Goal: Find specific page/section: Find specific page/section

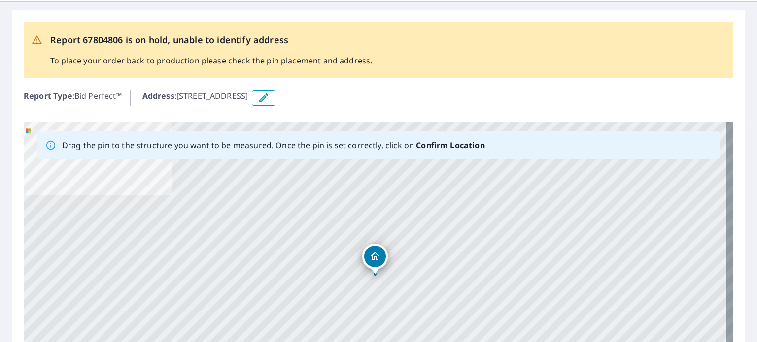
scroll to position [99, 0]
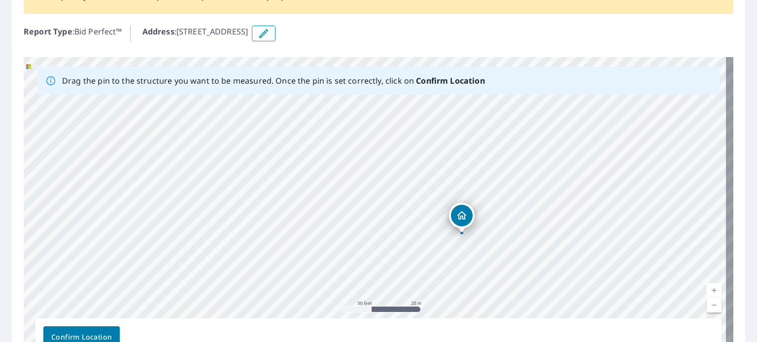
drag, startPoint x: 626, startPoint y: 165, endPoint x: 562, endPoint y: 202, distance: 74.4
click at [562, 202] on div "[STREET_ADDRESS]" at bounding box center [378, 211] width 709 height 309
drag, startPoint x: 585, startPoint y: 212, endPoint x: 536, endPoint y: 262, distance: 69.3
click at [536, 262] on div "[STREET_ADDRESS]" at bounding box center [378, 211] width 709 height 309
drag, startPoint x: 461, startPoint y: 239, endPoint x: 503, endPoint y: 235, distance: 42.5
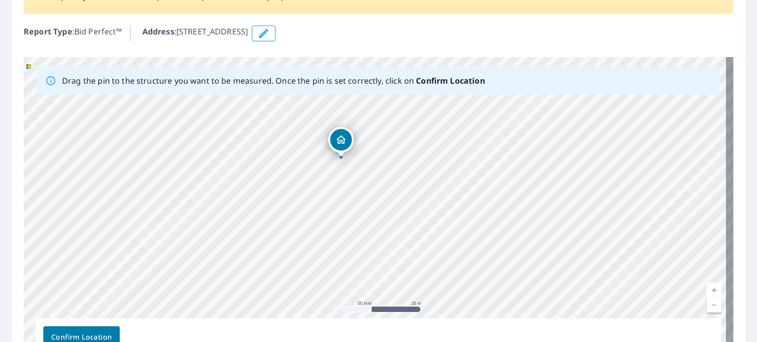
click at [503, 235] on div "[STREET_ADDRESS]" at bounding box center [378, 211] width 709 height 309
drag, startPoint x: 475, startPoint y: 235, endPoint x: 463, endPoint y: 188, distance: 48.5
click at [463, 188] on div "[STREET_ADDRESS]" at bounding box center [378, 211] width 709 height 309
drag, startPoint x: 478, startPoint y: 184, endPoint x: 470, endPoint y: 247, distance: 63.6
click at [470, 247] on div "[STREET_ADDRESS]" at bounding box center [378, 211] width 709 height 309
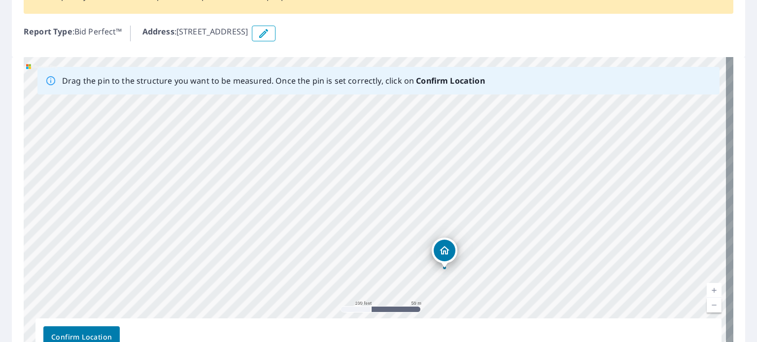
drag, startPoint x: 473, startPoint y: 195, endPoint x: 472, endPoint y: 235, distance: 40.4
click at [472, 235] on div "[STREET_ADDRESS]" at bounding box center [378, 211] width 709 height 309
drag, startPoint x: 483, startPoint y: 168, endPoint x: 463, endPoint y: 231, distance: 65.3
click at [464, 231] on div "[STREET_ADDRESS]" at bounding box center [378, 211] width 709 height 309
drag, startPoint x: 520, startPoint y: 145, endPoint x: 481, endPoint y: 198, distance: 65.2
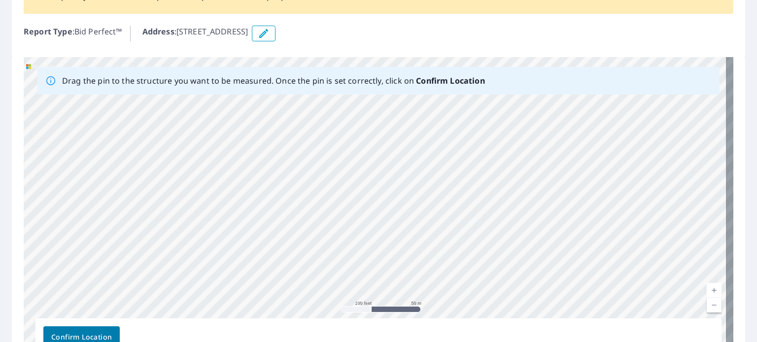
click at [486, 198] on div "[STREET_ADDRESS]" at bounding box center [378, 211] width 709 height 309
drag, startPoint x: 540, startPoint y: 150, endPoint x: 485, endPoint y: 217, distance: 86.4
click at [485, 217] on div "[STREET_ADDRESS]" at bounding box center [378, 211] width 709 height 309
drag, startPoint x: 541, startPoint y: 163, endPoint x: 500, endPoint y: 220, distance: 70.6
click at [503, 230] on div "[STREET_ADDRESS]" at bounding box center [378, 211] width 709 height 309
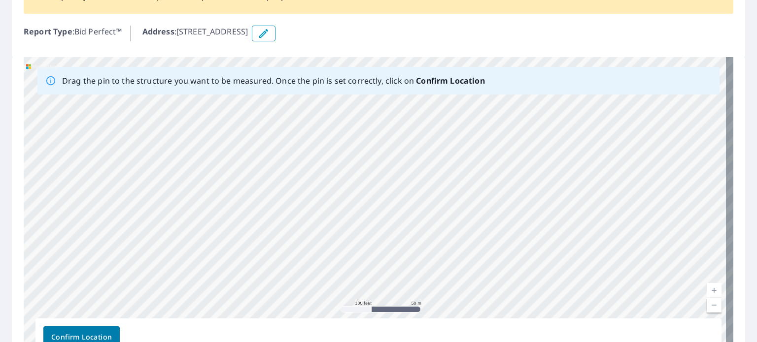
drag, startPoint x: 602, startPoint y: 137, endPoint x: 556, endPoint y: 196, distance: 74.0
click at [556, 196] on div "[STREET_ADDRESS]" at bounding box center [378, 211] width 709 height 309
drag, startPoint x: 624, startPoint y: 149, endPoint x: 516, endPoint y: 202, distance: 120.3
click at [516, 202] on div "[STREET_ADDRESS]" at bounding box center [378, 211] width 709 height 309
drag, startPoint x: 580, startPoint y: 154, endPoint x: 507, endPoint y: 220, distance: 98.4
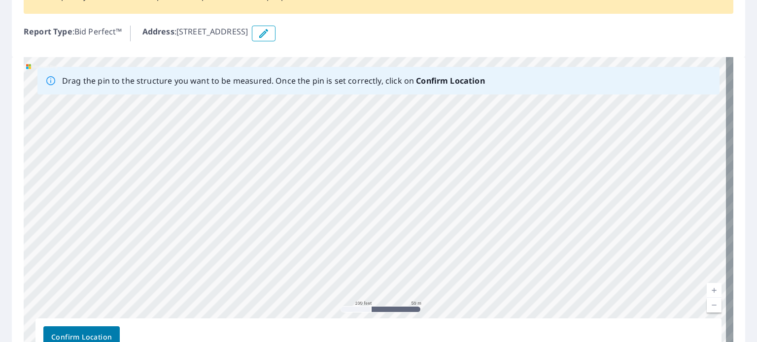
click at [508, 220] on div "[STREET_ADDRESS]" at bounding box center [378, 211] width 709 height 309
drag, startPoint x: 585, startPoint y: 167, endPoint x: 519, endPoint y: 206, distance: 77.6
click at [520, 207] on div "[STREET_ADDRESS]" at bounding box center [378, 211] width 709 height 309
drag, startPoint x: 556, startPoint y: 173, endPoint x: 550, endPoint y: 185, distance: 13.0
click at [550, 185] on div "[STREET_ADDRESS]" at bounding box center [378, 211] width 709 height 309
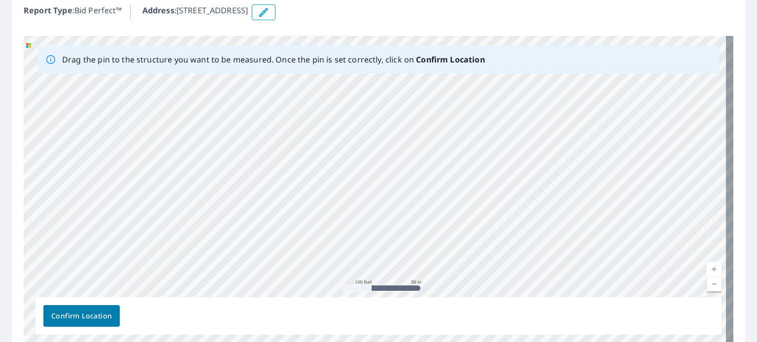
scroll to position [148, 0]
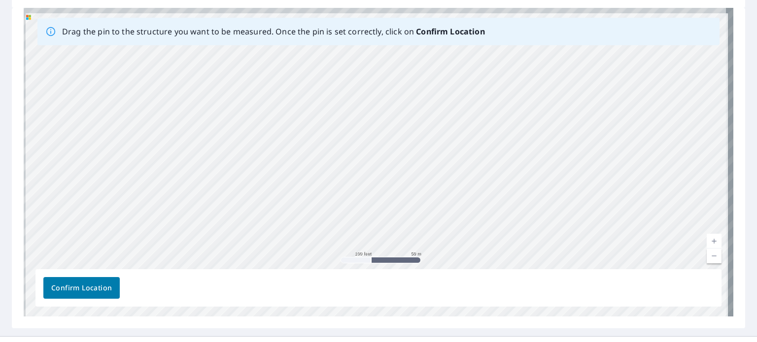
drag, startPoint x: 422, startPoint y: 104, endPoint x: 442, endPoint y: 212, distance: 109.9
click at [442, 212] on div "[STREET_ADDRESS]" at bounding box center [378, 162] width 709 height 309
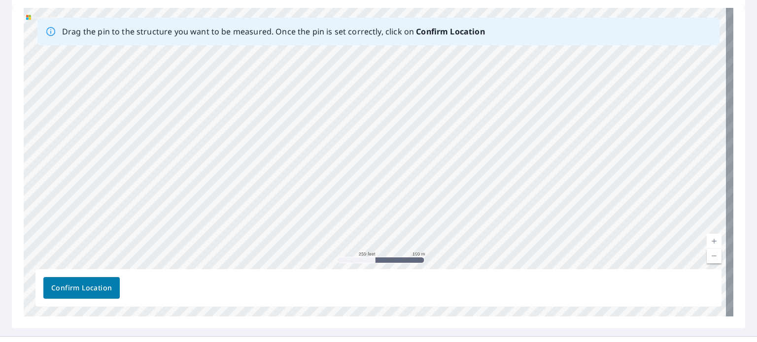
drag, startPoint x: 260, startPoint y: 149, endPoint x: 287, endPoint y: 118, distance: 41.9
click at [287, 119] on div "[STREET_ADDRESS]" at bounding box center [378, 162] width 709 height 309
drag, startPoint x: 295, startPoint y: 180, endPoint x: 301, endPoint y: 111, distance: 69.8
click at [301, 112] on div "[STREET_ADDRESS]" at bounding box center [378, 162] width 709 height 309
drag, startPoint x: 292, startPoint y: 177, endPoint x: 327, endPoint y: 116, distance: 70.6
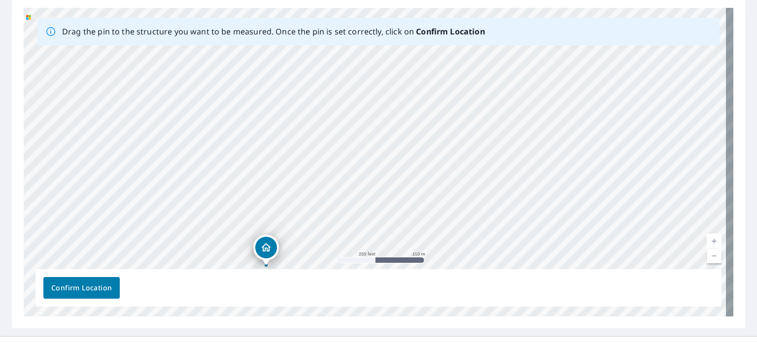
click at [327, 116] on div "[STREET_ADDRESS]" at bounding box center [378, 162] width 709 height 309
drag, startPoint x: 268, startPoint y: 213, endPoint x: 280, endPoint y: 171, distance: 43.2
click at [280, 171] on div "[STREET_ADDRESS]" at bounding box center [378, 162] width 709 height 309
drag, startPoint x: 292, startPoint y: 98, endPoint x: 314, endPoint y: 183, distance: 88.5
click at [314, 183] on div "[STREET_ADDRESS]" at bounding box center [378, 162] width 709 height 309
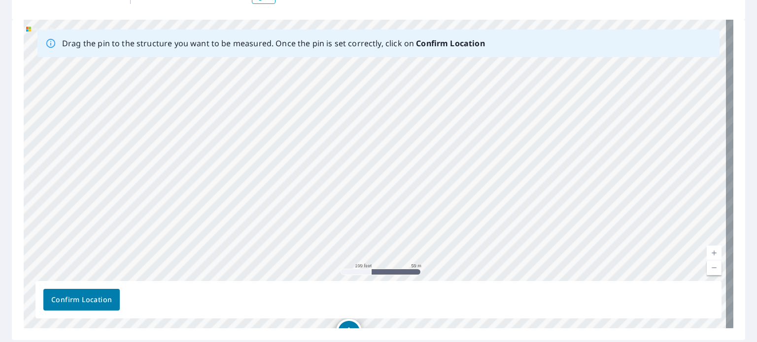
scroll to position [139, 0]
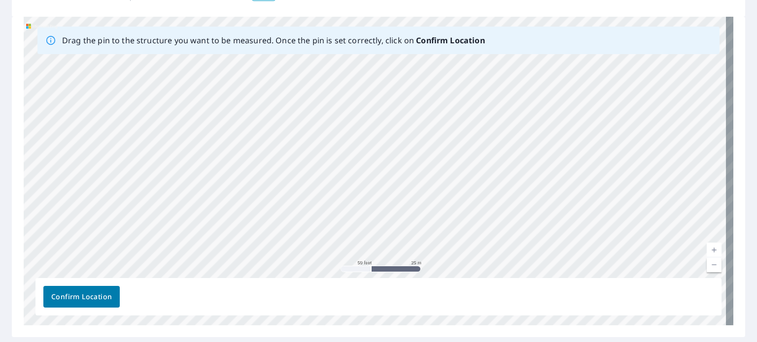
drag, startPoint x: 435, startPoint y: 116, endPoint x: 413, endPoint y: 147, distance: 38.4
click at [413, 147] on div "[STREET_ADDRESS]" at bounding box center [378, 171] width 709 height 309
drag, startPoint x: 446, startPoint y: 95, endPoint x: 347, endPoint y: 207, distance: 149.7
click at [347, 207] on div "[STREET_ADDRESS]" at bounding box center [378, 171] width 709 height 309
drag, startPoint x: 465, startPoint y: 122, endPoint x: 396, endPoint y: 221, distance: 120.7
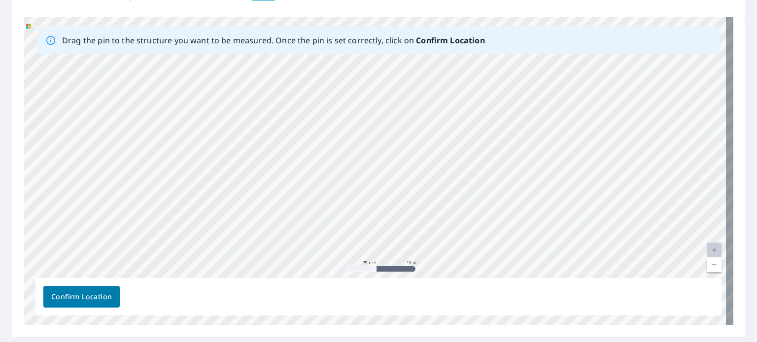
click at [396, 227] on div "[STREET_ADDRESS]" at bounding box center [378, 171] width 709 height 309
drag, startPoint x: 446, startPoint y: 128, endPoint x: 401, endPoint y: 194, distance: 80.5
click at [402, 194] on div "[STREET_ADDRESS]" at bounding box center [378, 171] width 709 height 309
drag, startPoint x: 459, startPoint y: 116, endPoint x: 392, endPoint y: 197, distance: 104.6
click at [394, 197] on div "[STREET_ADDRESS]" at bounding box center [378, 171] width 709 height 309
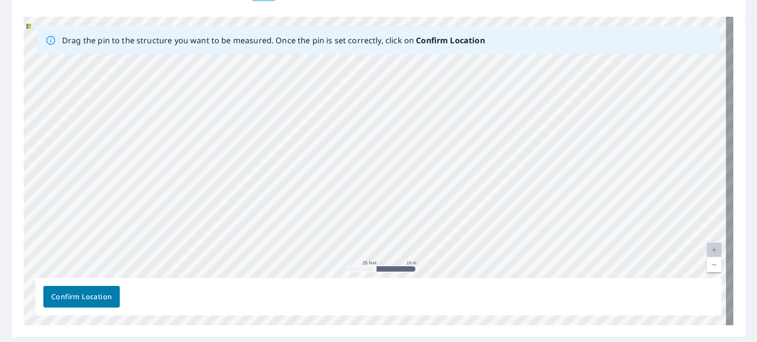
drag, startPoint x: 475, startPoint y: 126, endPoint x: 407, endPoint y: 202, distance: 101.9
click at [408, 202] on div "[STREET_ADDRESS]" at bounding box center [378, 171] width 709 height 309
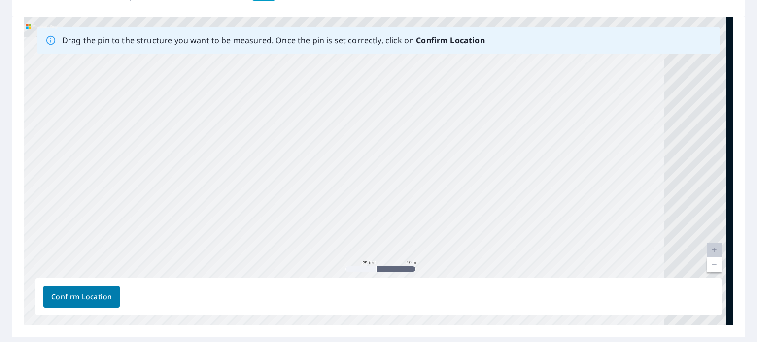
drag, startPoint x: 435, startPoint y: 155, endPoint x: 393, endPoint y: 169, distance: 44.1
click at [379, 187] on div "[STREET_ADDRESS]" at bounding box center [378, 171] width 709 height 309
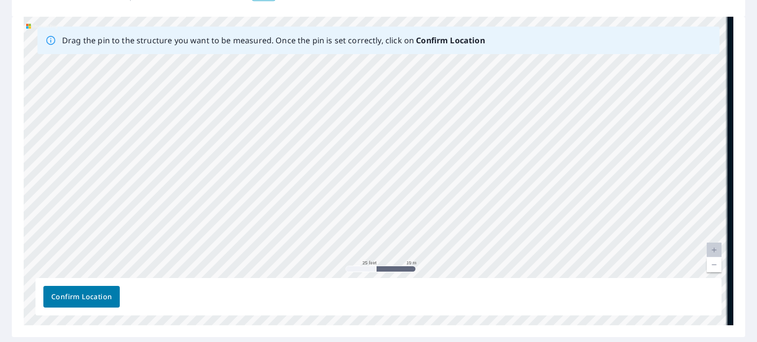
drag, startPoint x: 429, startPoint y: 160, endPoint x: 359, endPoint y: 198, distance: 79.6
click at [360, 198] on div "[STREET_ADDRESS]" at bounding box center [378, 171] width 709 height 309
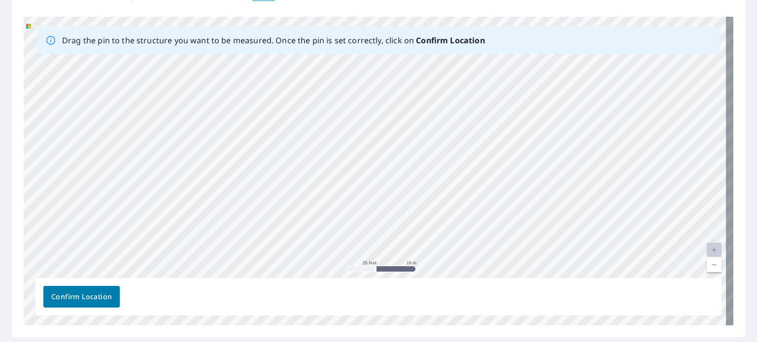
drag, startPoint x: 500, startPoint y: 102, endPoint x: 409, endPoint y: 161, distance: 107.7
click at [409, 161] on div "[STREET_ADDRESS]" at bounding box center [378, 171] width 709 height 309
drag, startPoint x: 438, startPoint y: 138, endPoint x: 446, endPoint y: 88, distance: 50.9
click at [446, 88] on div "[STREET_ADDRESS]" at bounding box center [378, 171] width 709 height 309
drag, startPoint x: 429, startPoint y: 225, endPoint x: 416, endPoint y: 150, distance: 75.5
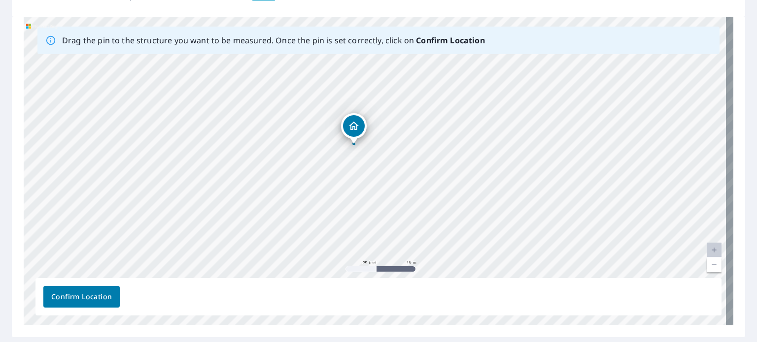
click at [416, 150] on div "[STREET_ADDRESS]" at bounding box center [378, 171] width 709 height 309
drag, startPoint x: 433, startPoint y: 133, endPoint x: 418, endPoint y: 190, distance: 59.5
click at [418, 190] on div "[STREET_ADDRESS]" at bounding box center [378, 171] width 709 height 309
drag, startPoint x: 418, startPoint y: 141, endPoint x: 418, endPoint y: 200, distance: 58.6
click at [418, 200] on div "[STREET_ADDRESS]" at bounding box center [378, 171] width 709 height 309
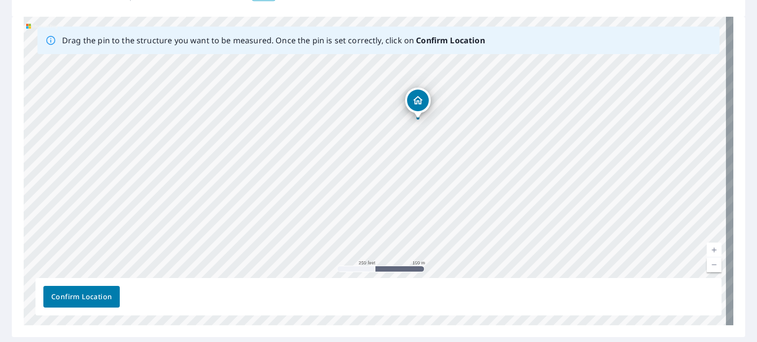
drag, startPoint x: 549, startPoint y: 126, endPoint x: 520, endPoint y: 147, distance: 36.3
click at [520, 147] on div "[STREET_ADDRESS]" at bounding box center [378, 171] width 709 height 309
drag, startPoint x: 492, startPoint y: 105, endPoint x: 500, endPoint y: 145, distance: 40.8
click at [500, 145] on div "[STREET_ADDRESS]" at bounding box center [378, 171] width 709 height 309
drag, startPoint x: 497, startPoint y: 115, endPoint x: 491, endPoint y: 177, distance: 62.8
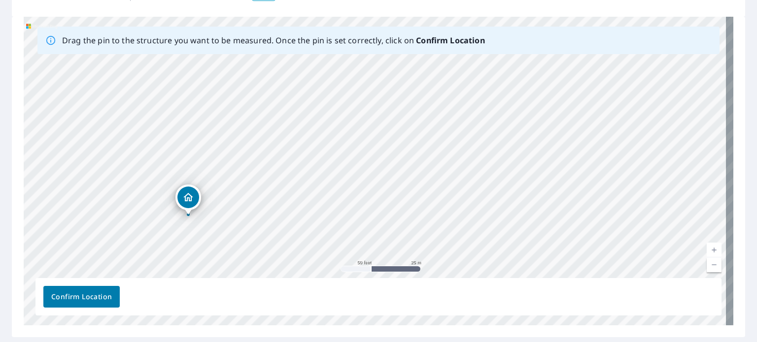
click at [491, 177] on div "[STREET_ADDRESS]" at bounding box center [378, 171] width 709 height 309
drag, startPoint x: 421, startPoint y: 158, endPoint x: 505, endPoint y: 118, distance: 92.8
click at [505, 118] on div "[STREET_ADDRESS]" at bounding box center [378, 171] width 709 height 309
drag, startPoint x: 394, startPoint y: 154, endPoint x: 438, endPoint y: 165, distance: 46.2
click at [438, 165] on div "[STREET_ADDRESS]" at bounding box center [378, 171] width 709 height 309
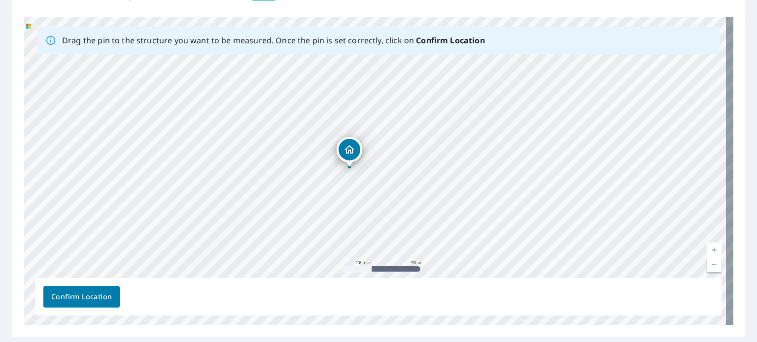
drag, startPoint x: 405, startPoint y: 181, endPoint x: 353, endPoint y: 151, distance: 60.2
drag, startPoint x: 359, startPoint y: 174, endPoint x: 319, endPoint y: 122, distance: 65.4
click at [322, 124] on div "[STREET_ADDRESS]" at bounding box center [378, 171] width 709 height 309
drag, startPoint x: 430, startPoint y: 151, endPoint x: 451, endPoint y: 161, distance: 23.6
click at [451, 161] on div "[STREET_ADDRESS]" at bounding box center [378, 171] width 709 height 309
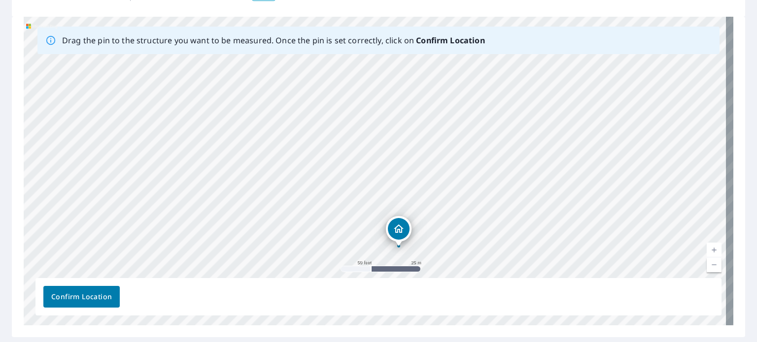
drag, startPoint x: 591, startPoint y: 92, endPoint x: 536, endPoint y: 175, distance: 99.9
click at [536, 175] on div "[STREET_ADDRESS]" at bounding box center [378, 171] width 709 height 309
click at [76, 298] on span "Confirm Location" at bounding box center [81, 297] width 61 height 12
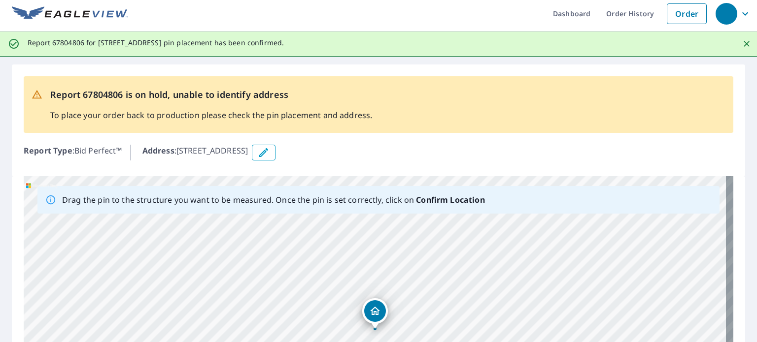
scroll to position [0, 0]
